Goal: Navigation & Orientation: Understand site structure

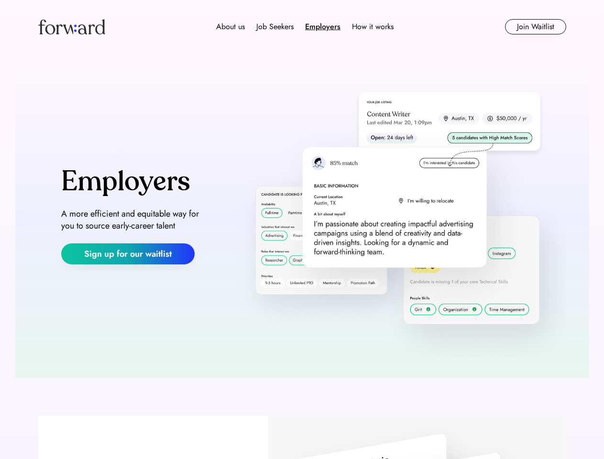
click at [302, 229] on img at bounding box center [397, 215] width 337 height 285
click at [302, 27] on div "About us Job Seekers Employers How it works" at bounding box center [305, 26] width 377 height 11
click at [72, 27] on img at bounding box center [71, 26] width 67 height 15
click at [305, 27] on div "Employers" at bounding box center [322, 26] width 35 height 11
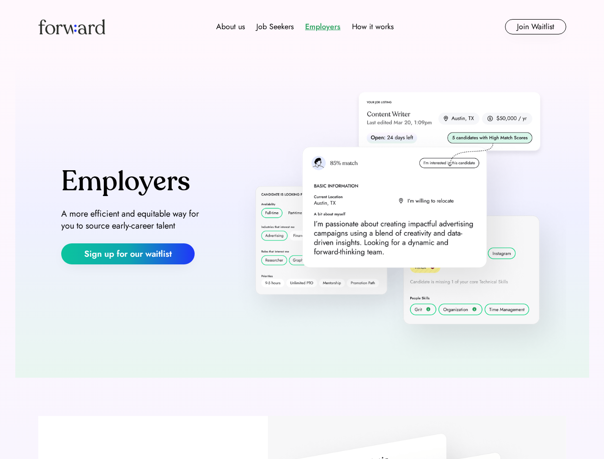
click at [230, 27] on div "About us" at bounding box center [230, 26] width 29 height 11
click at [275, 27] on div "Job Seekers" at bounding box center [274, 26] width 37 height 11
click at [323, 27] on div "Employers" at bounding box center [322, 26] width 35 height 11
click at [372, 27] on div "How it works" at bounding box center [373, 26] width 42 height 11
click at [535, 27] on button "Join Waitlist" at bounding box center [535, 26] width 61 height 15
